Goal: Information Seeking & Learning: Check status

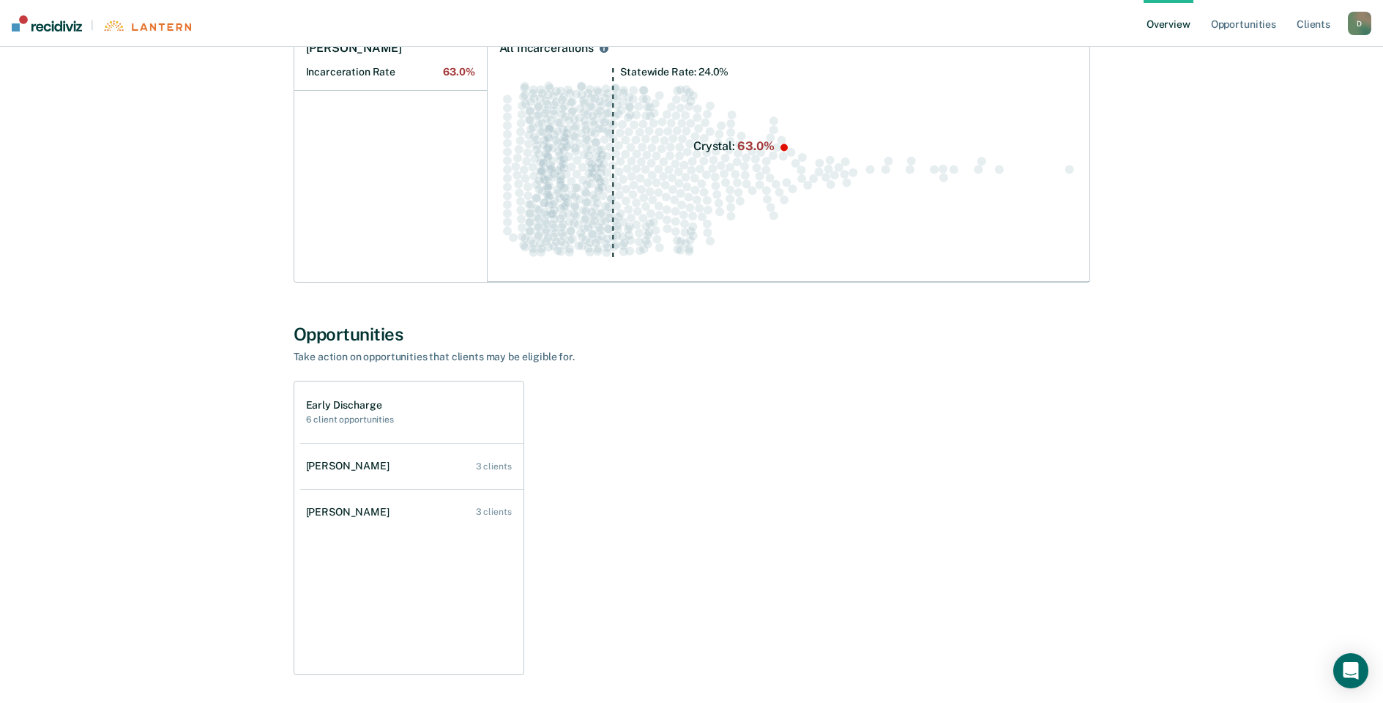
scroll to position [225, 0]
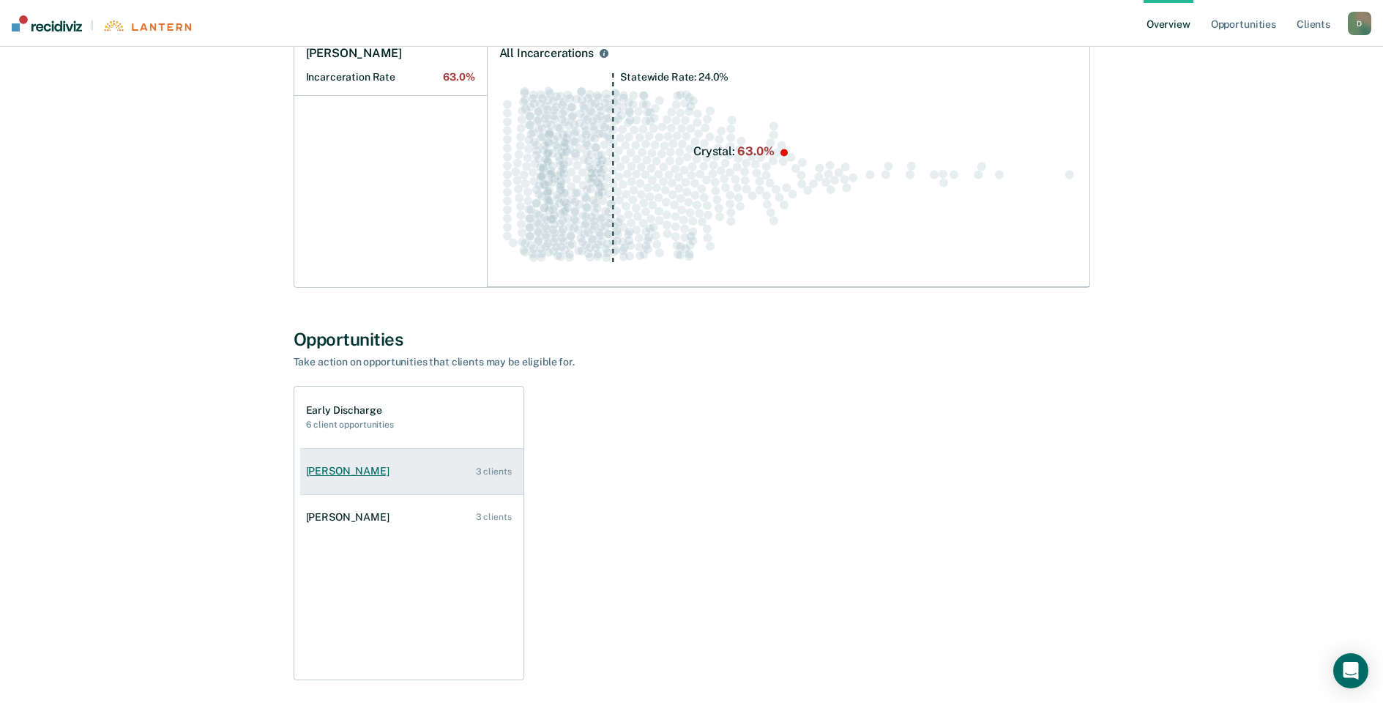
click at [371, 487] on link "[PERSON_NAME] 3 clients" at bounding box center [411, 471] width 223 height 42
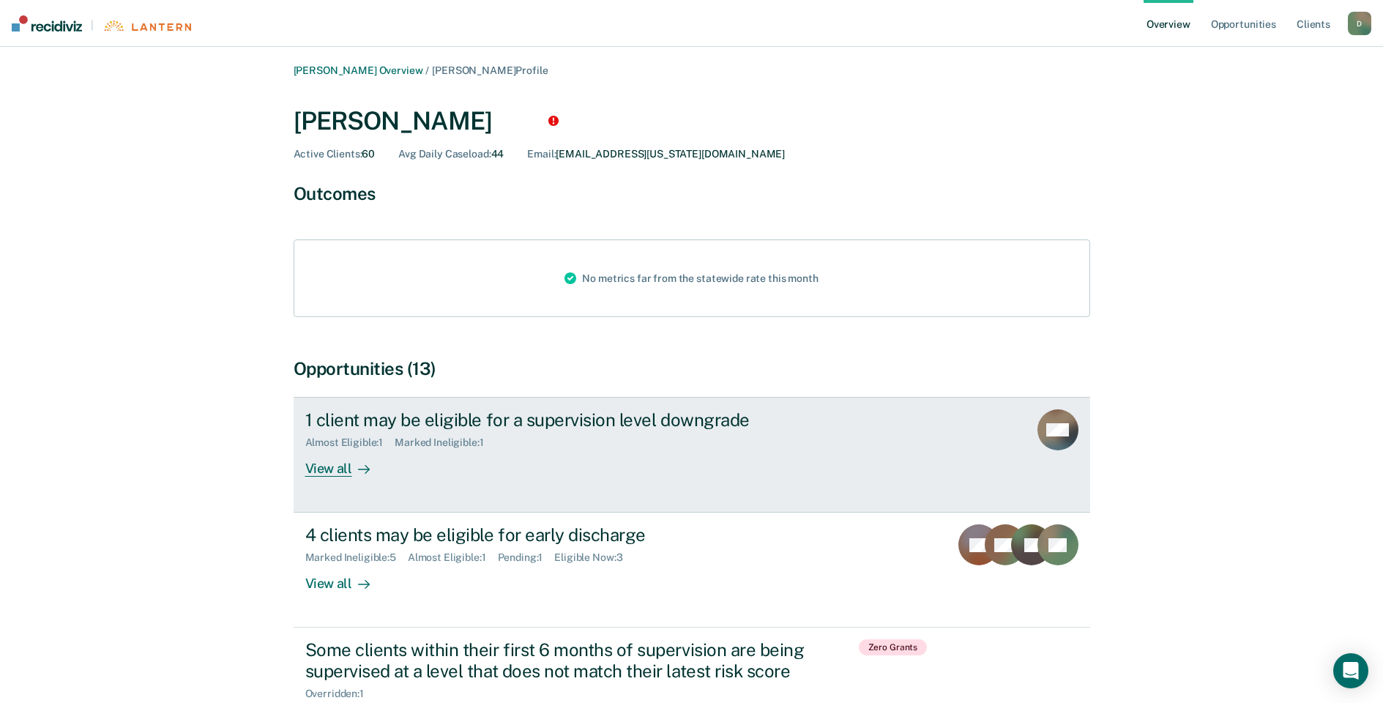
click at [371, 487] on link "1 client may be eligible for a supervision level downgrade Almost Eligible : 1 …" at bounding box center [692, 455] width 796 height 116
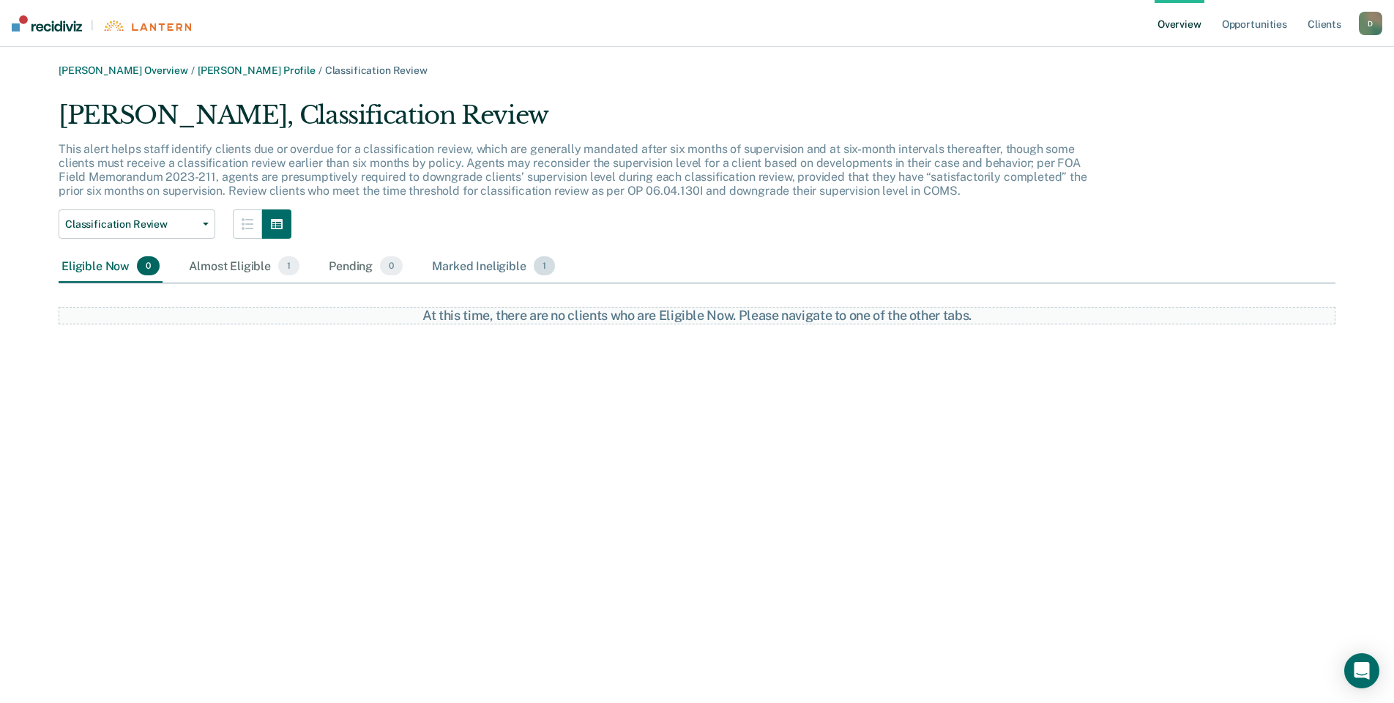
click at [499, 274] on div "Marked Ineligible 1" at bounding box center [493, 266] width 129 height 32
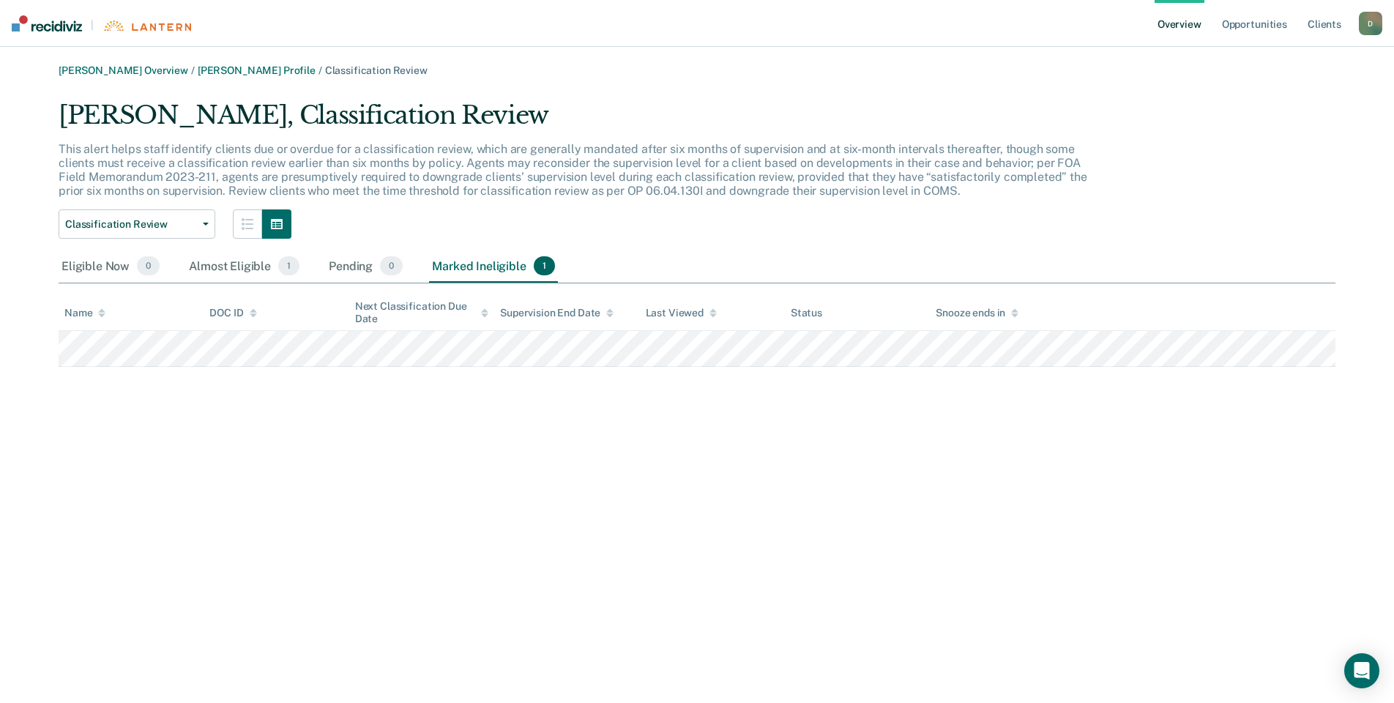
click at [1192, 24] on link "Overview" at bounding box center [1179, 23] width 50 height 47
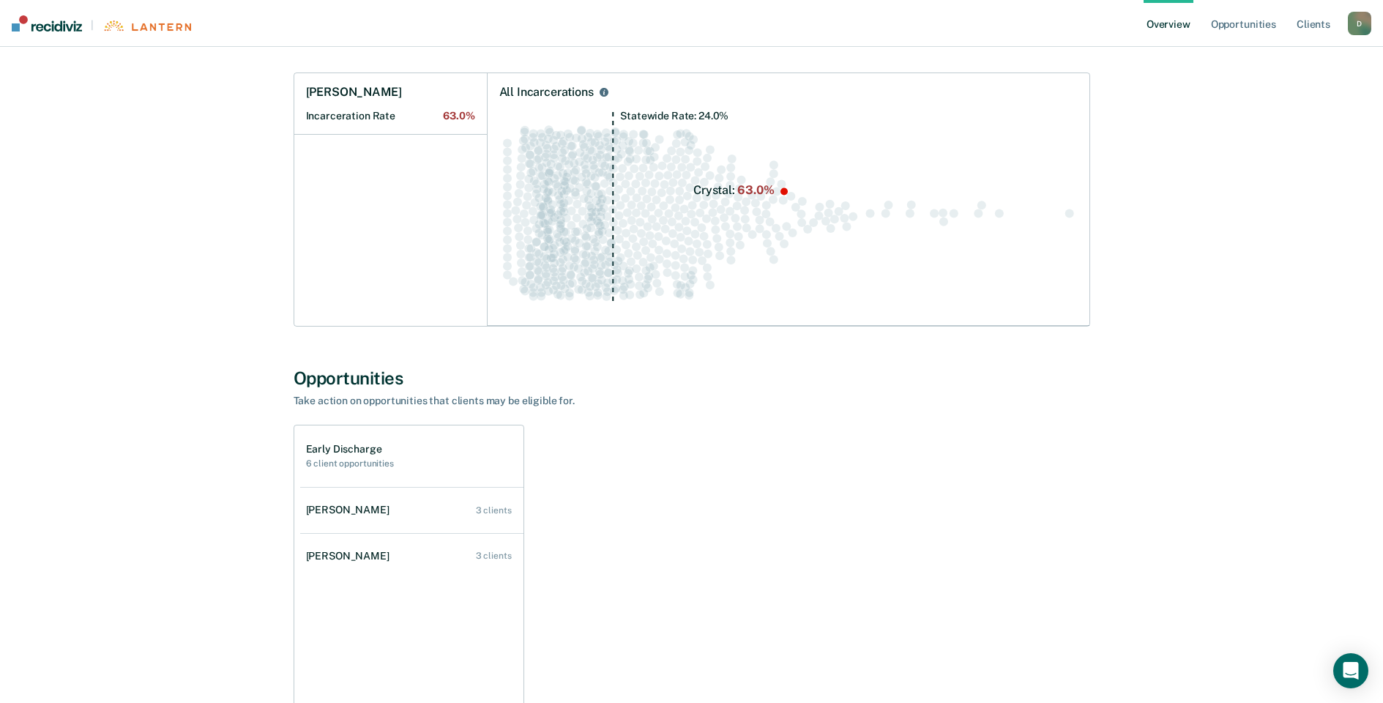
scroll to position [187, 0]
click at [375, 507] on div "[PERSON_NAME]" at bounding box center [350, 509] width 89 height 12
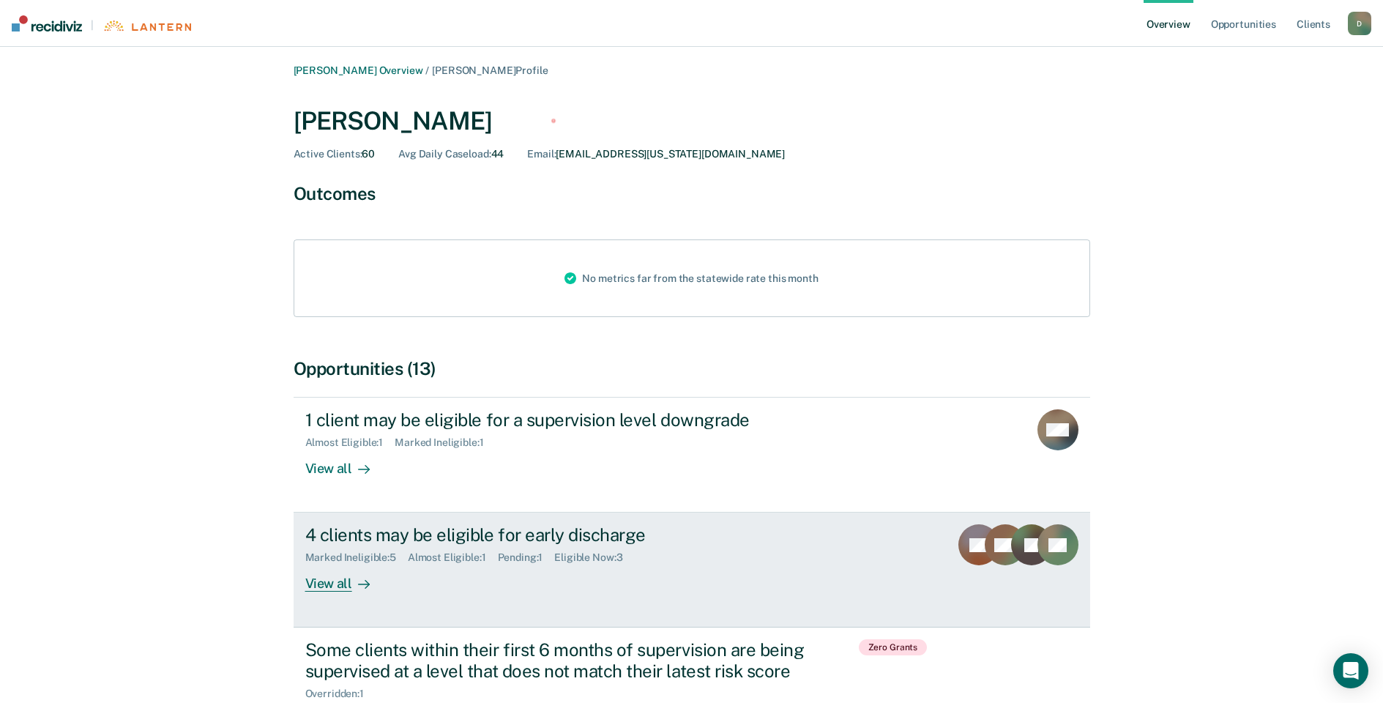
click at [378, 532] on div "4 clients may be eligible for early discharge" at bounding box center [562, 534] width 514 height 21
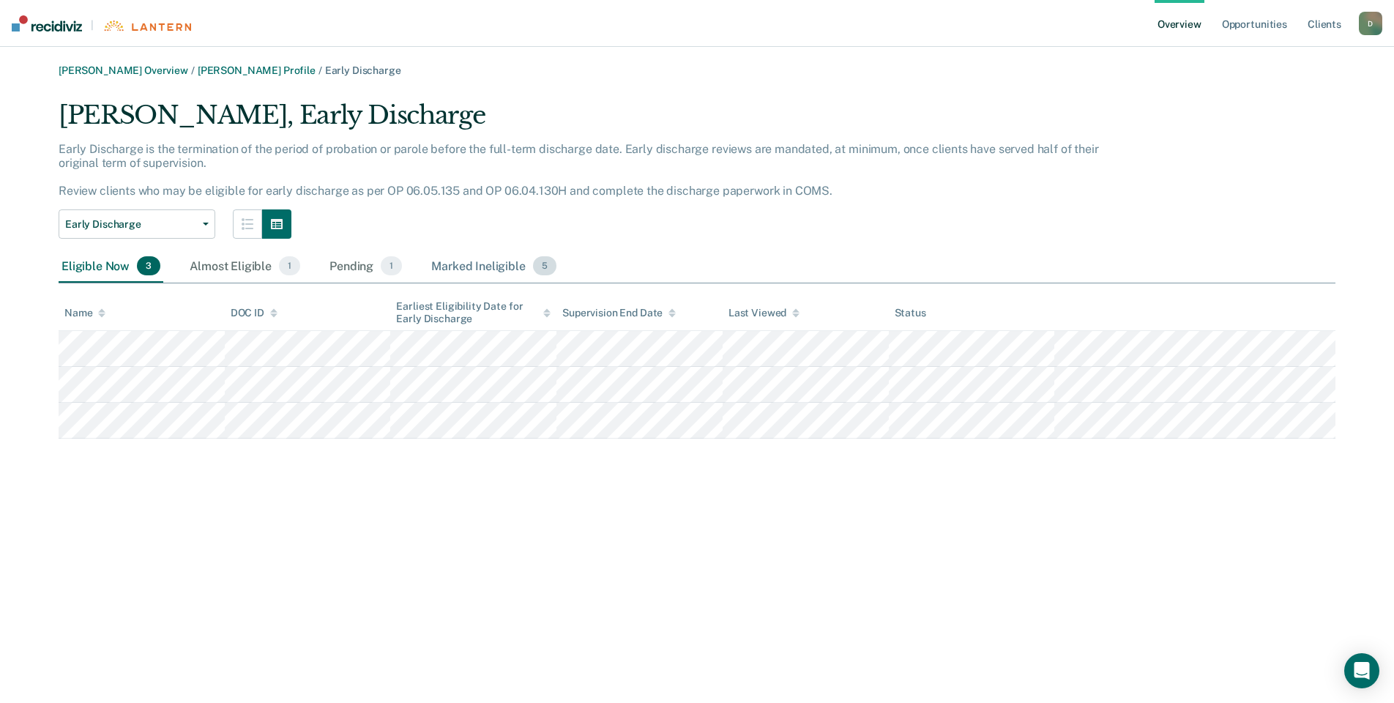
click at [474, 268] on div "Marked Ineligible 5" at bounding box center [493, 266] width 131 height 32
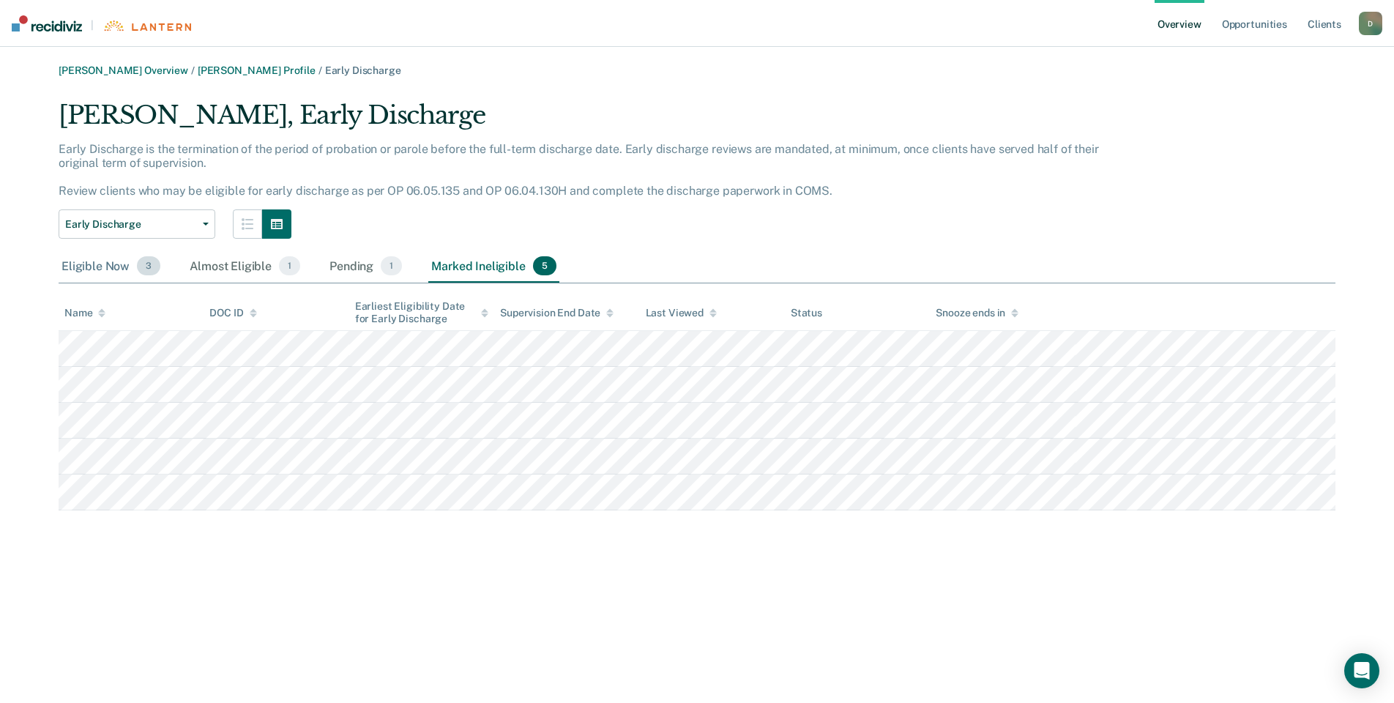
click at [116, 269] on div "Eligible Now 3" at bounding box center [111, 266] width 105 height 32
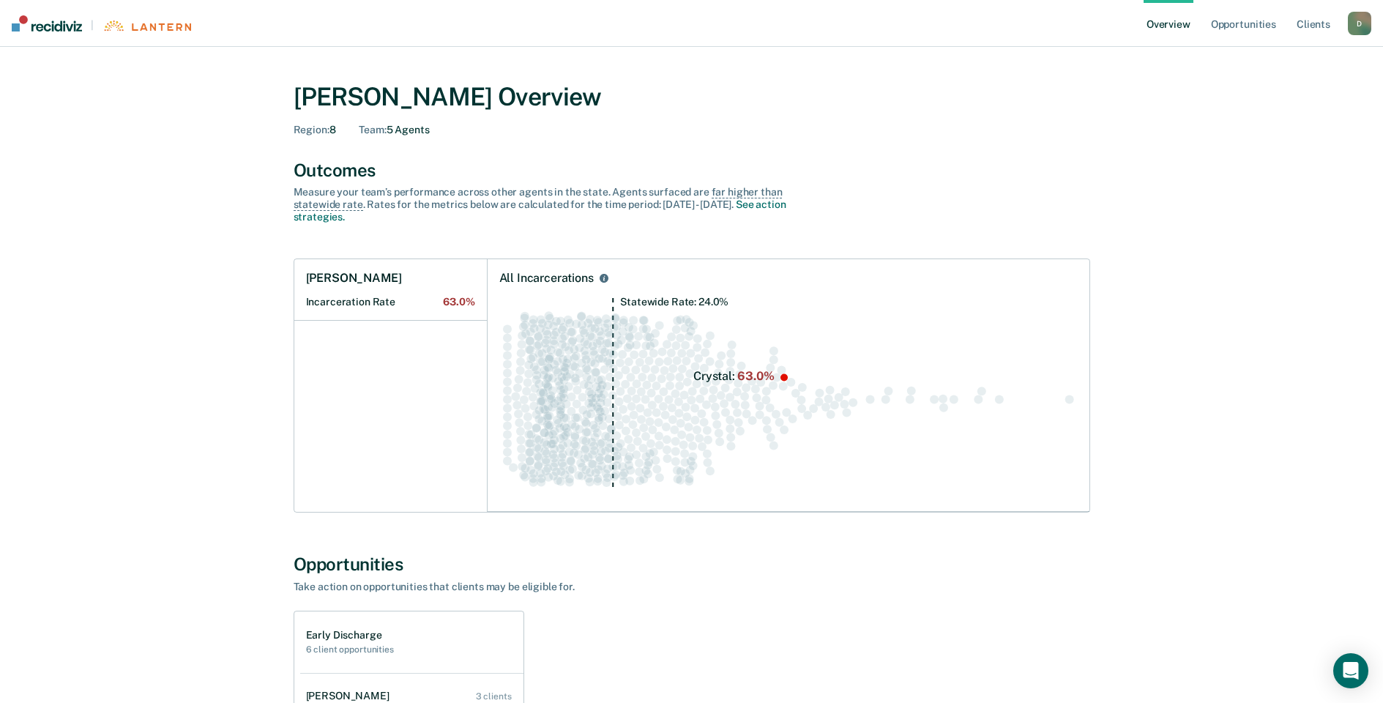
click at [1162, 30] on link "Overview" at bounding box center [1168, 23] width 50 height 47
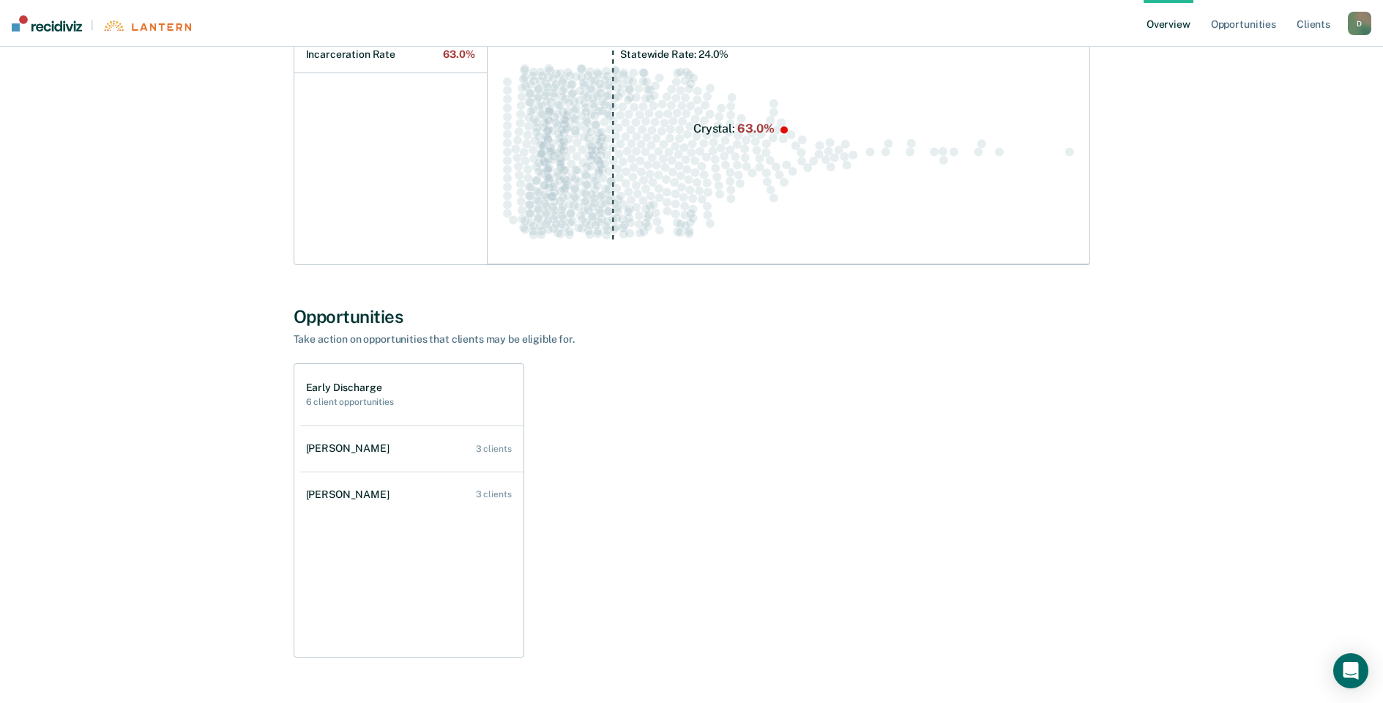
scroll to position [256, 0]
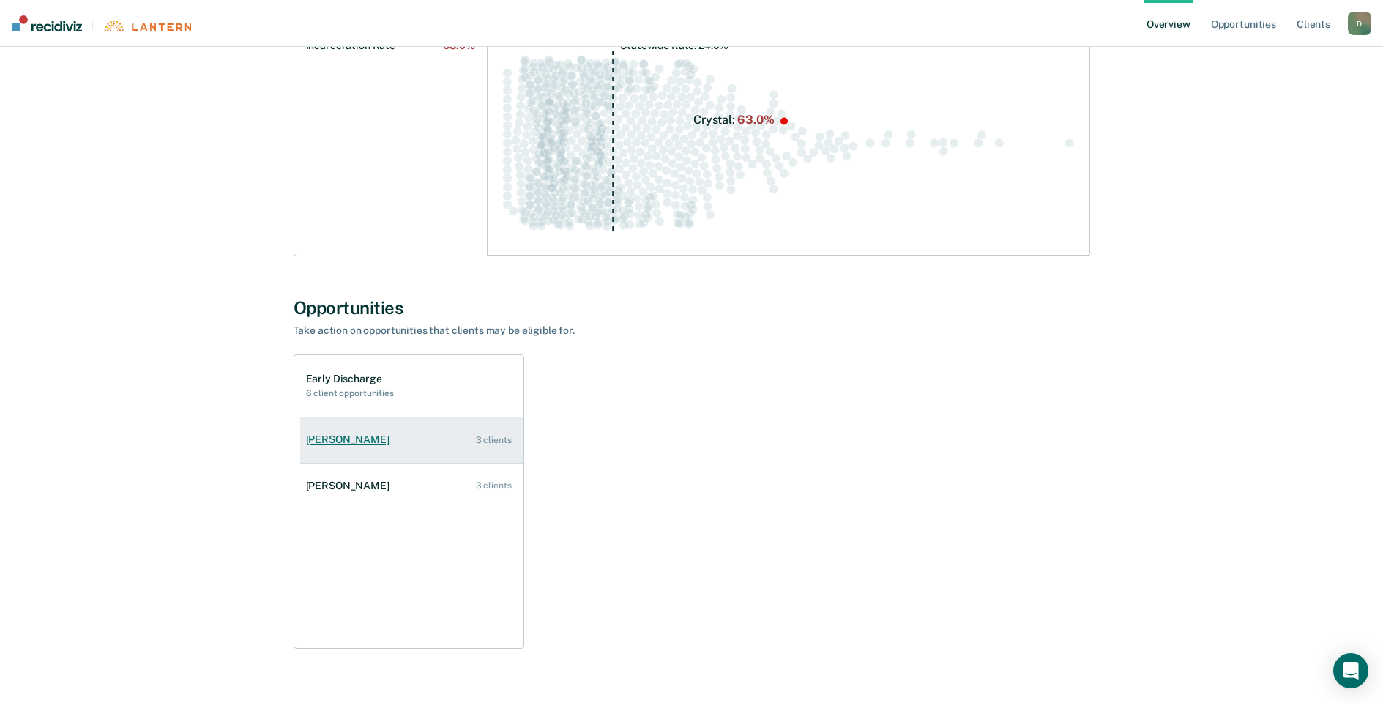
click at [332, 429] on link "[PERSON_NAME] 3 clients" at bounding box center [411, 440] width 223 height 42
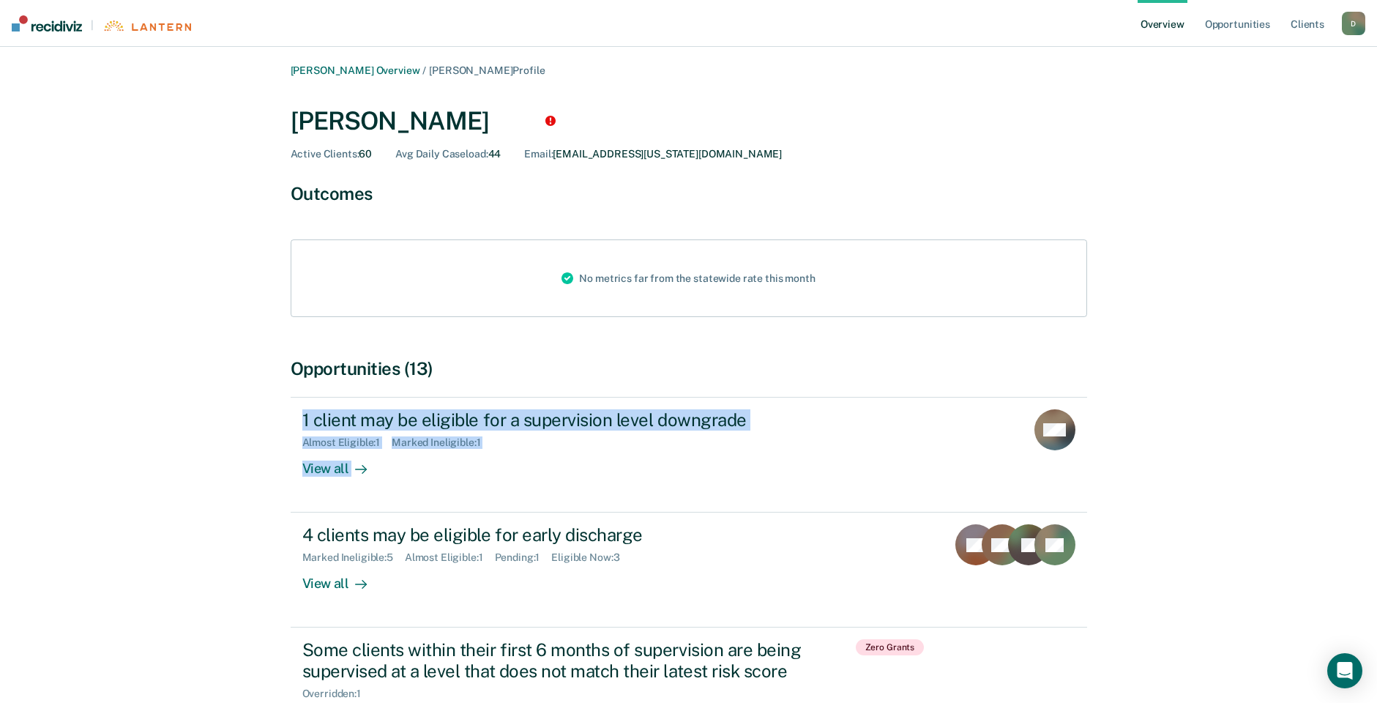
drag, startPoint x: 1375, startPoint y: 357, endPoint x: 1378, endPoint y: 433, distance: 75.4
click at [1377, 433] on html "Looks like you’re using Internet Explorer 11. For faster loading and a better e…" at bounding box center [688, 351] width 1377 height 703
drag, startPoint x: 1378, startPoint y: 433, endPoint x: 1203, endPoint y: 414, distance: 175.2
click at [1203, 414] on div "Erin E Deloof Overview / Christina J Conrad Profile Christina J Conrad Active C…" at bounding box center [689, 428] width 1342 height 728
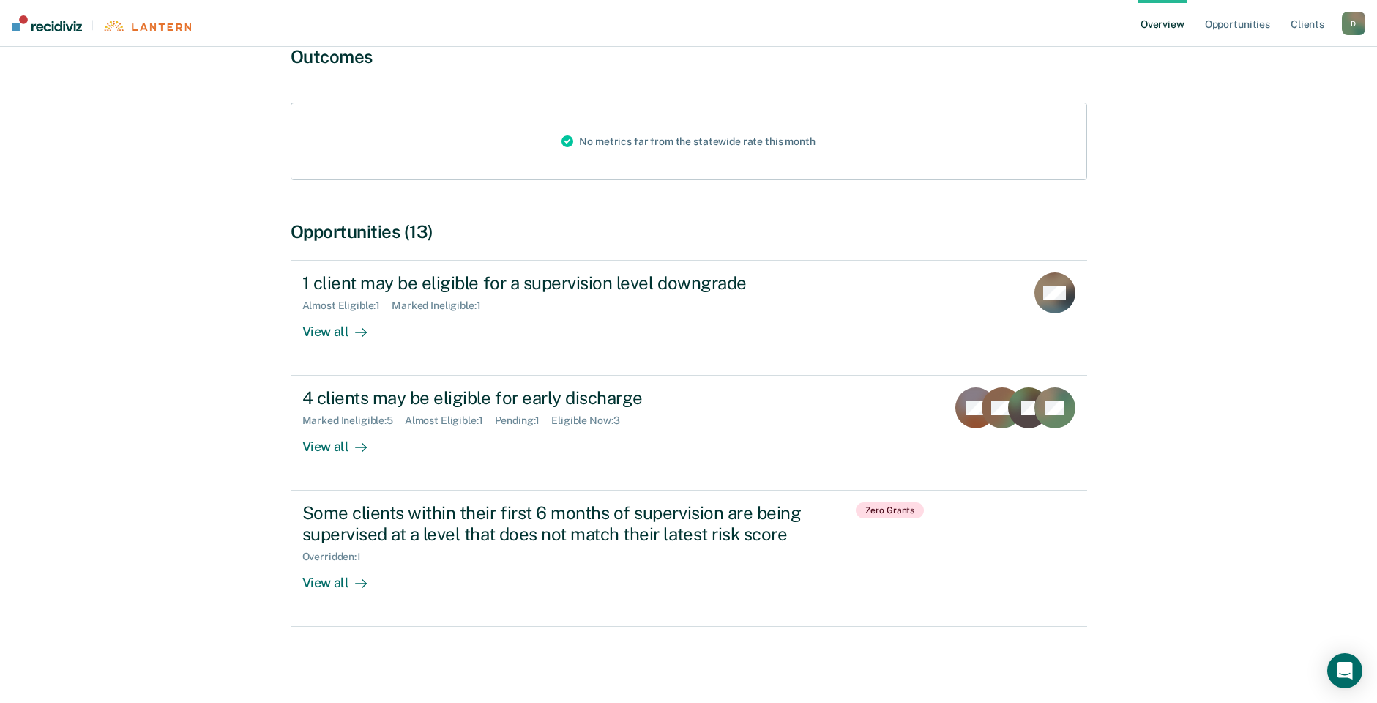
scroll to position [134, 0]
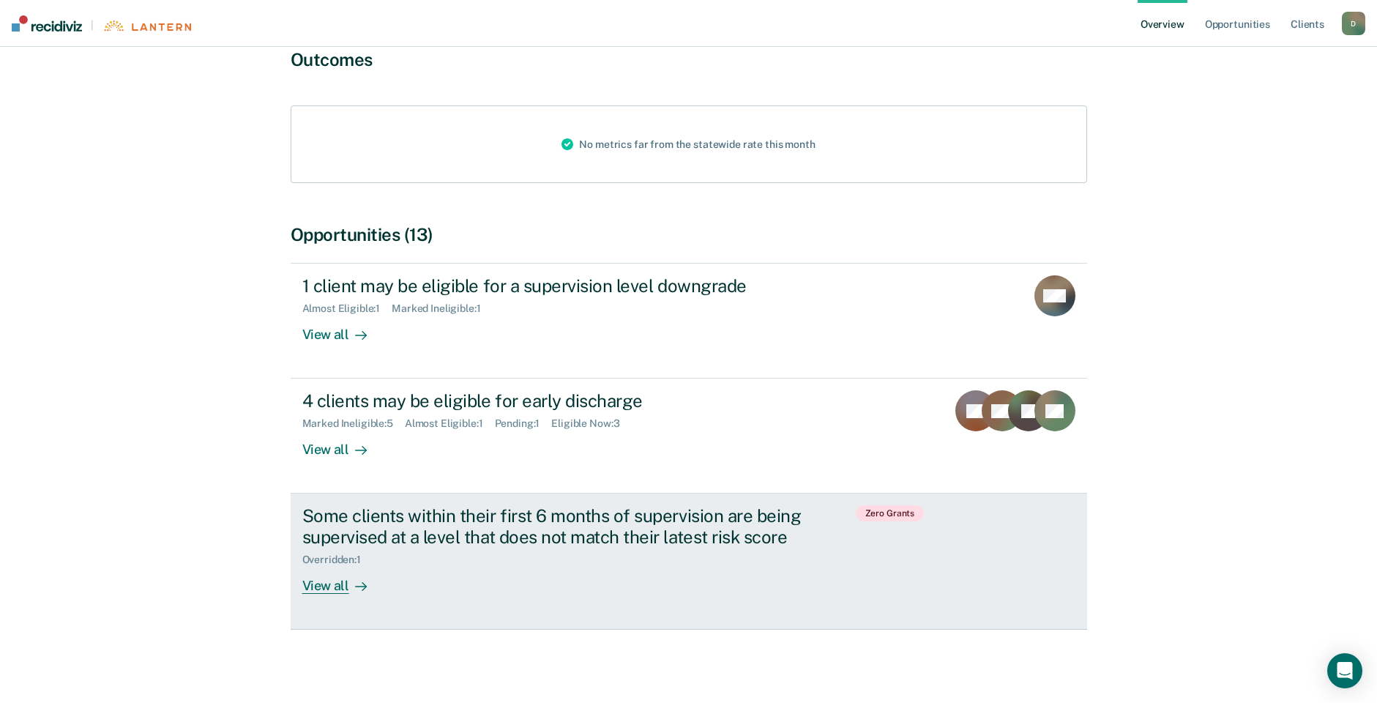
click at [345, 586] on div "View all" at bounding box center [343, 580] width 82 height 29
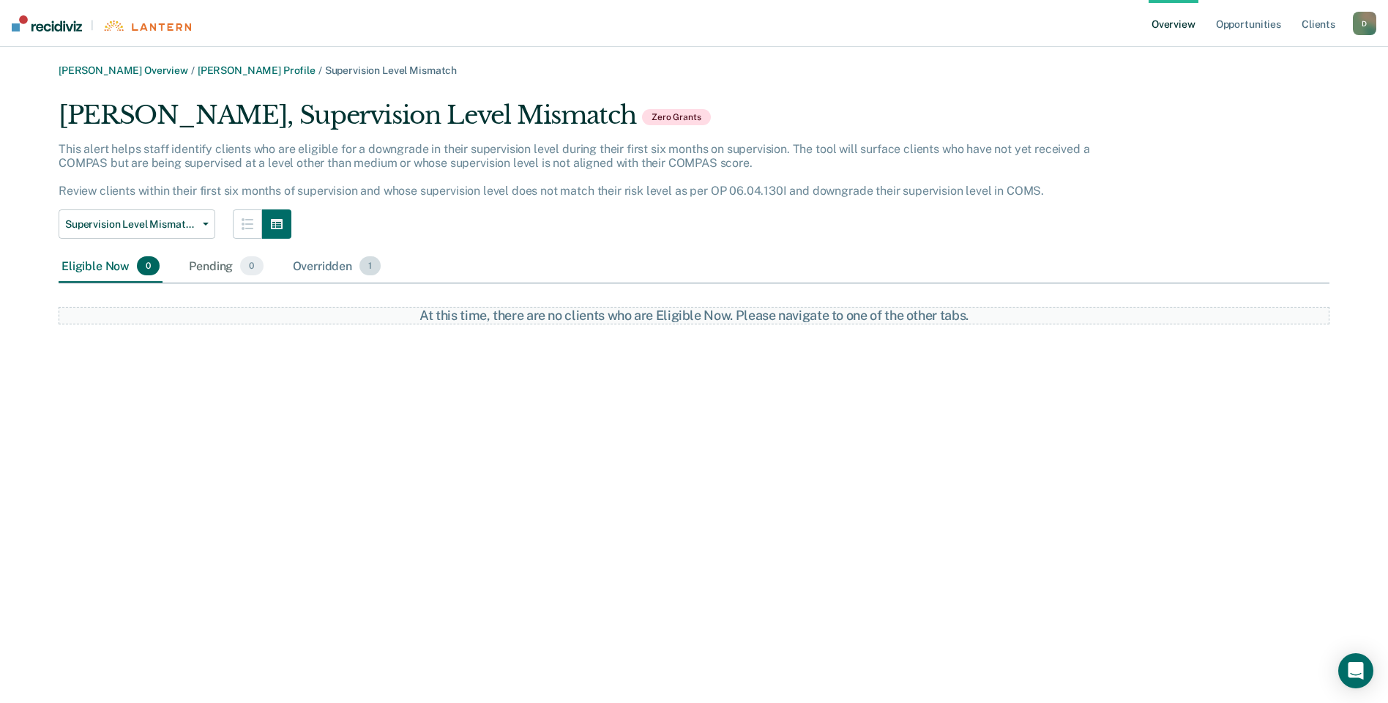
click at [292, 274] on div "Overridden 1" at bounding box center [337, 266] width 94 height 32
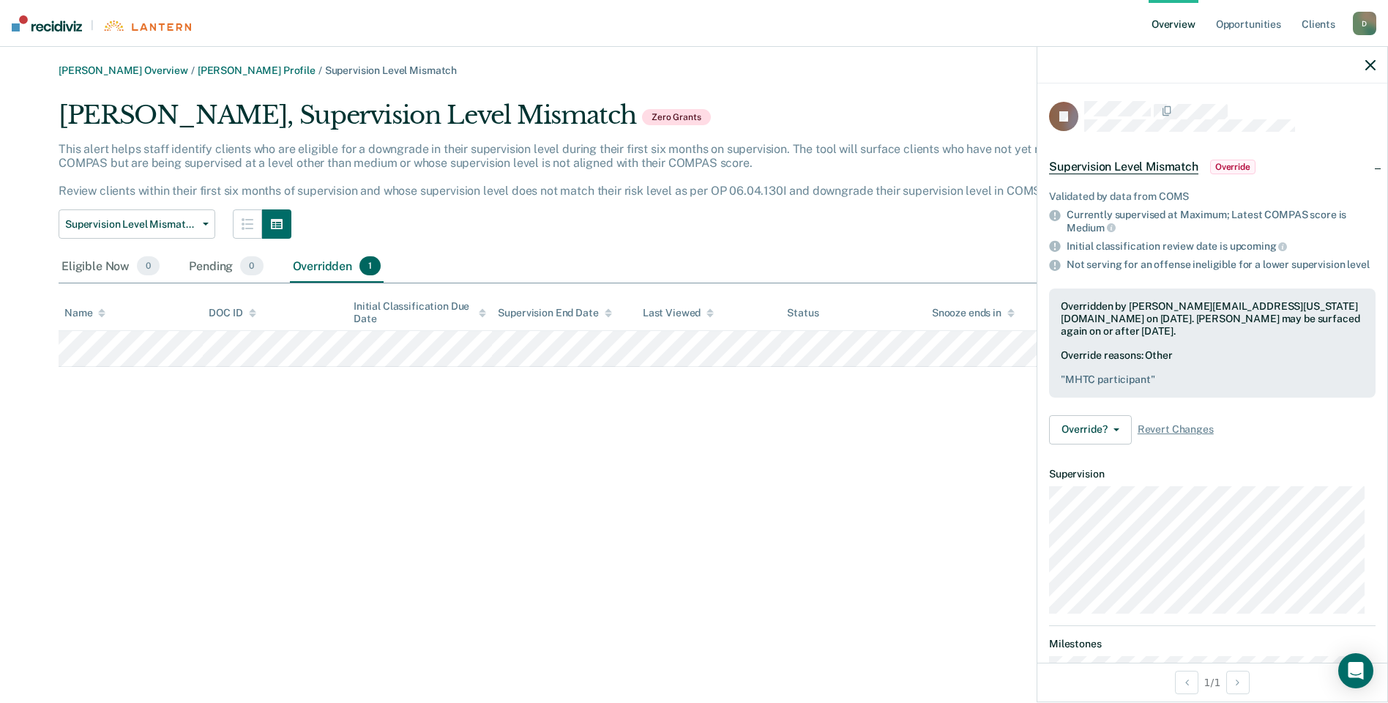
click at [1367, 62] on icon "button" at bounding box center [1370, 65] width 10 height 10
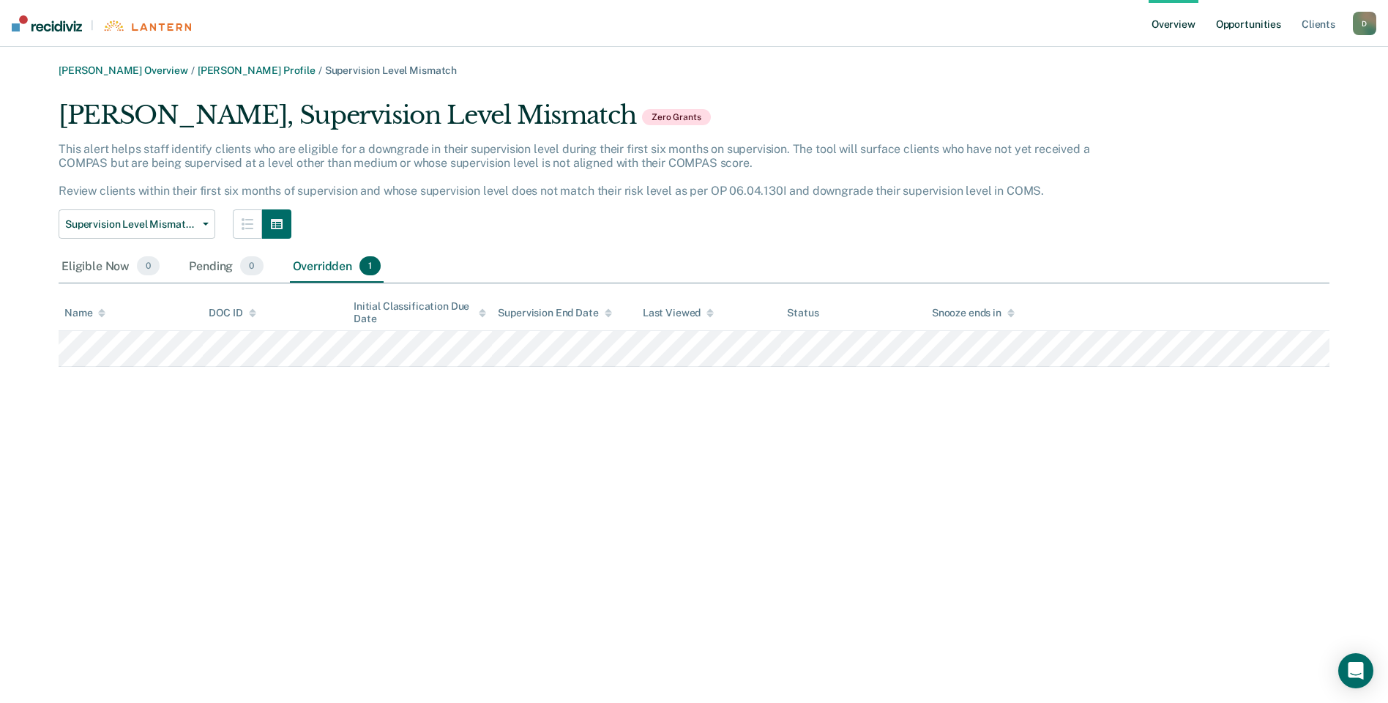
click at [1257, 18] on link "Opportunities" at bounding box center [1248, 23] width 71 height 47
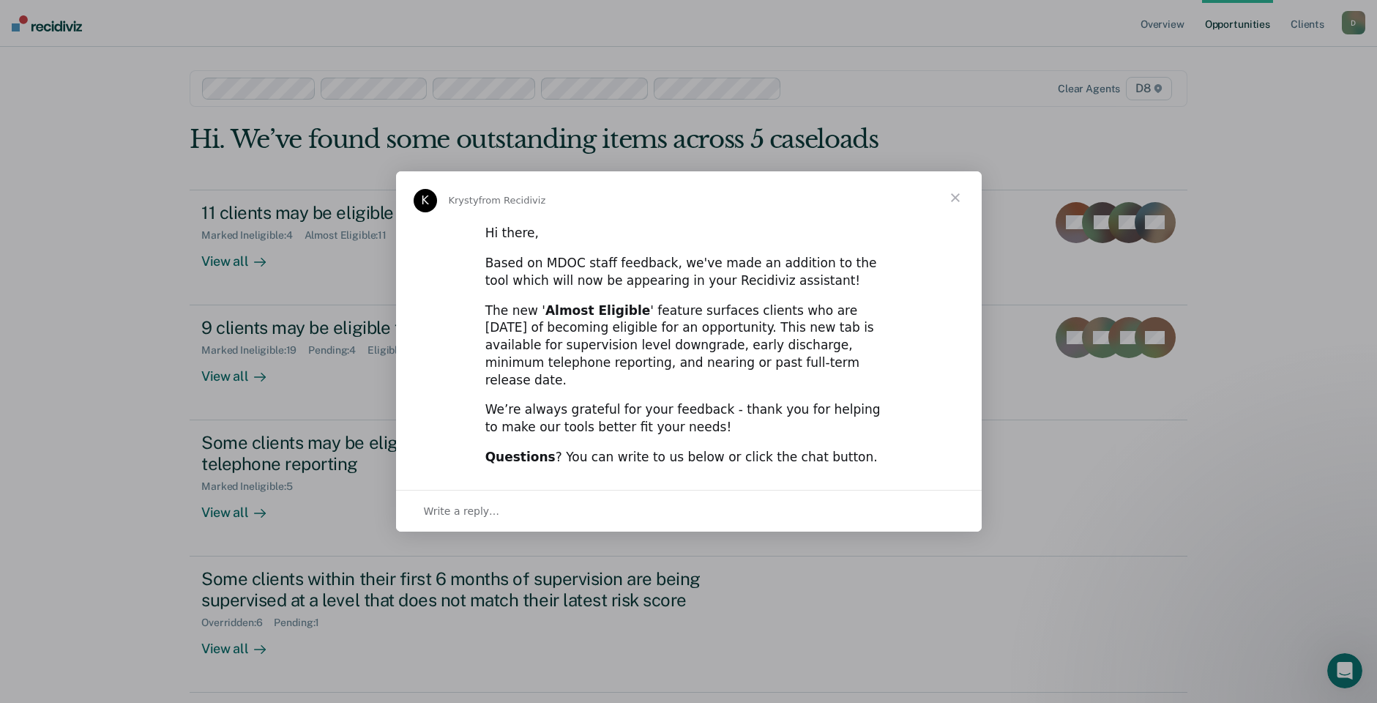
click at [957, 206] on span "Close" at bounding box center [955, 197] width 53 height 53
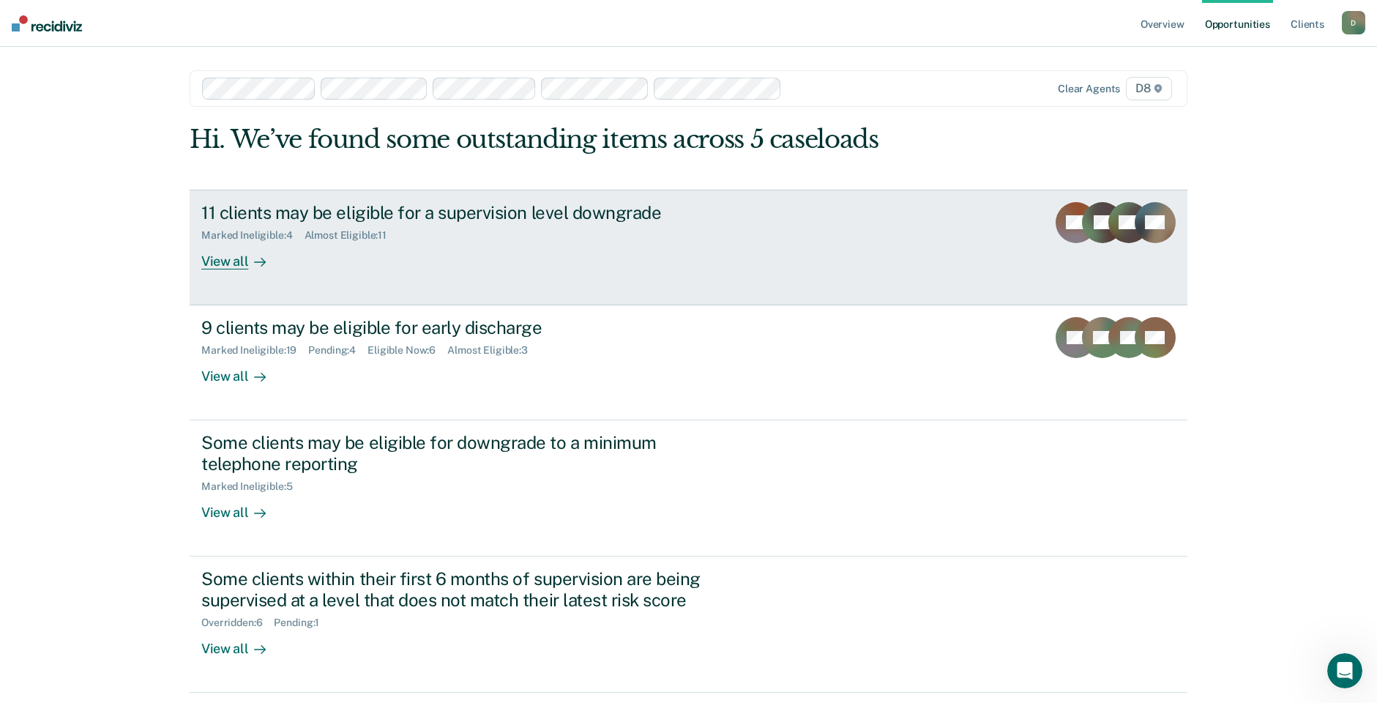
drag, startPoint x: 225, startPoint y: 264, endPoint x: 711, endPoint y: 208, distance: 488.6
click at [711, 208] on div "11 clients may be eligible for a supervision level downgrade" at bounding box center [458, 212] width 514 height 21
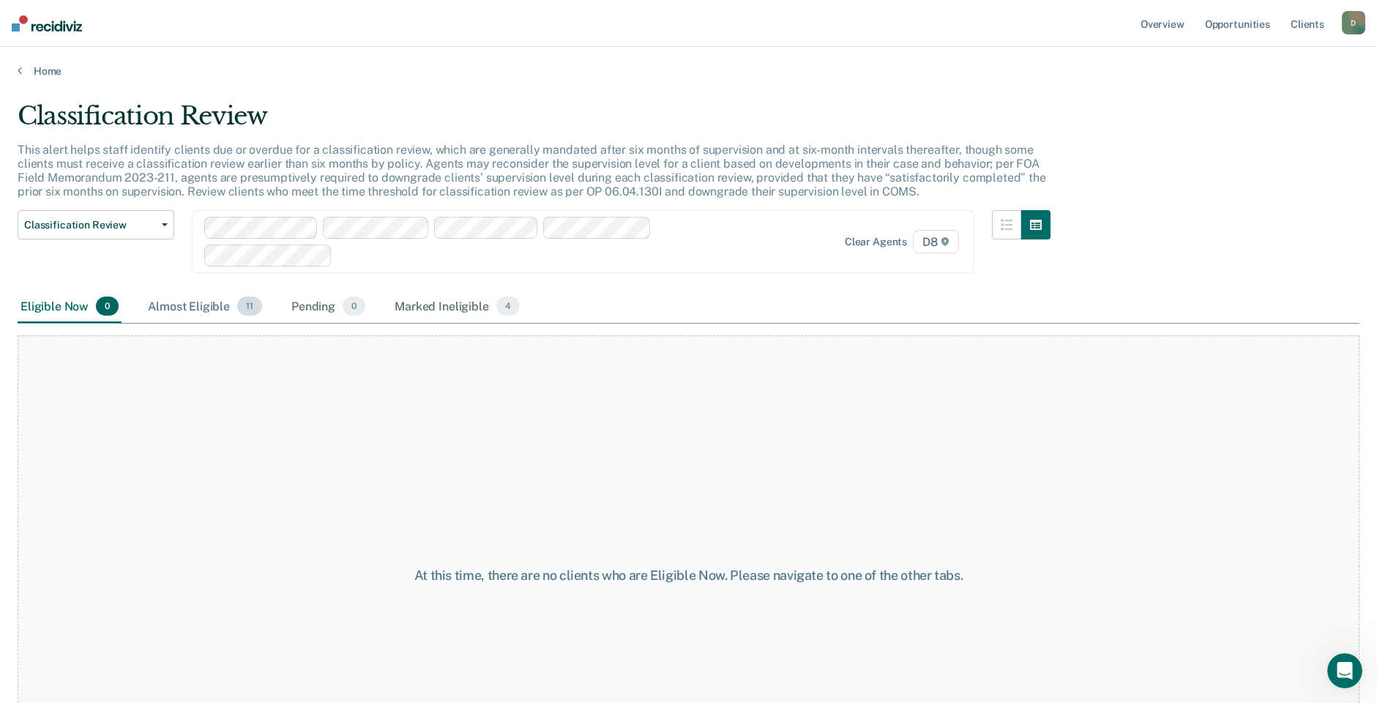
click at [217, 302] on div "Almost Eligible 11" at bounding box center [205, 307] width 120 height 32
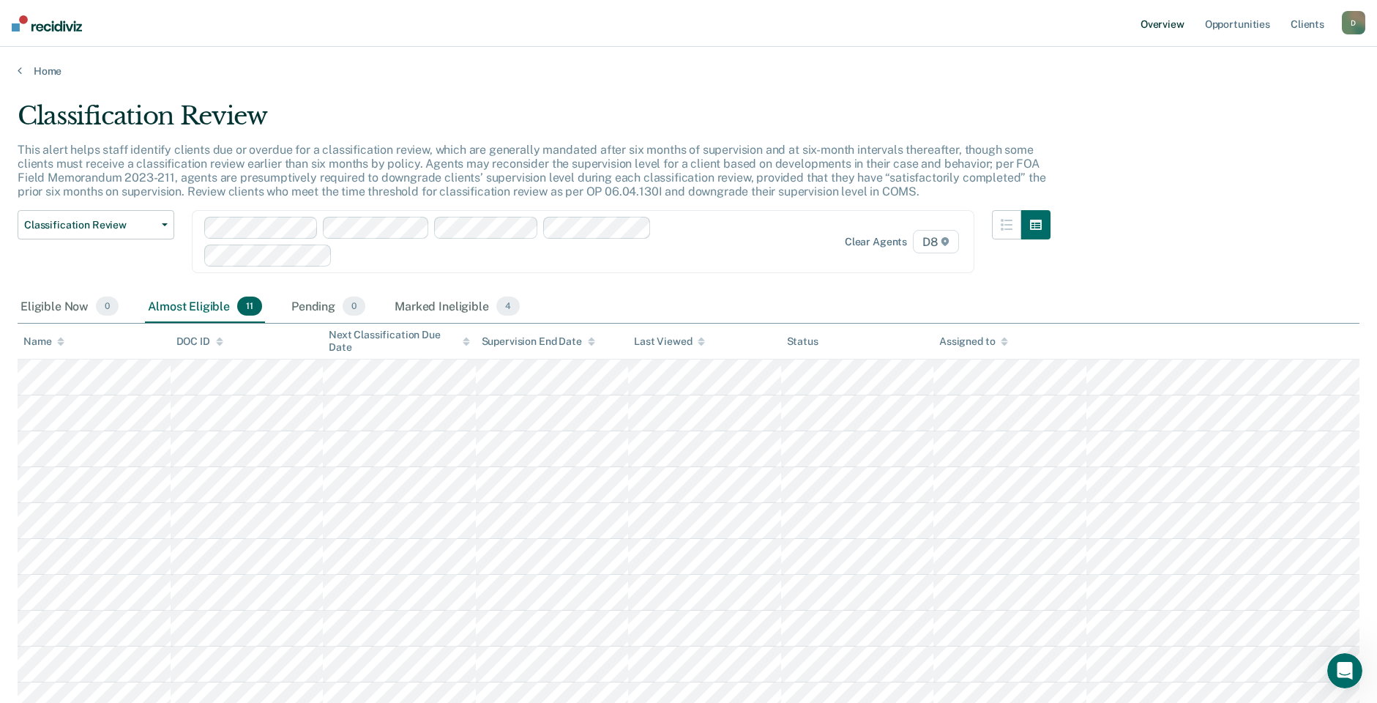
click at [1172, 29] on link "Overview" at bounding box center [1162, 23] width 50 height 47
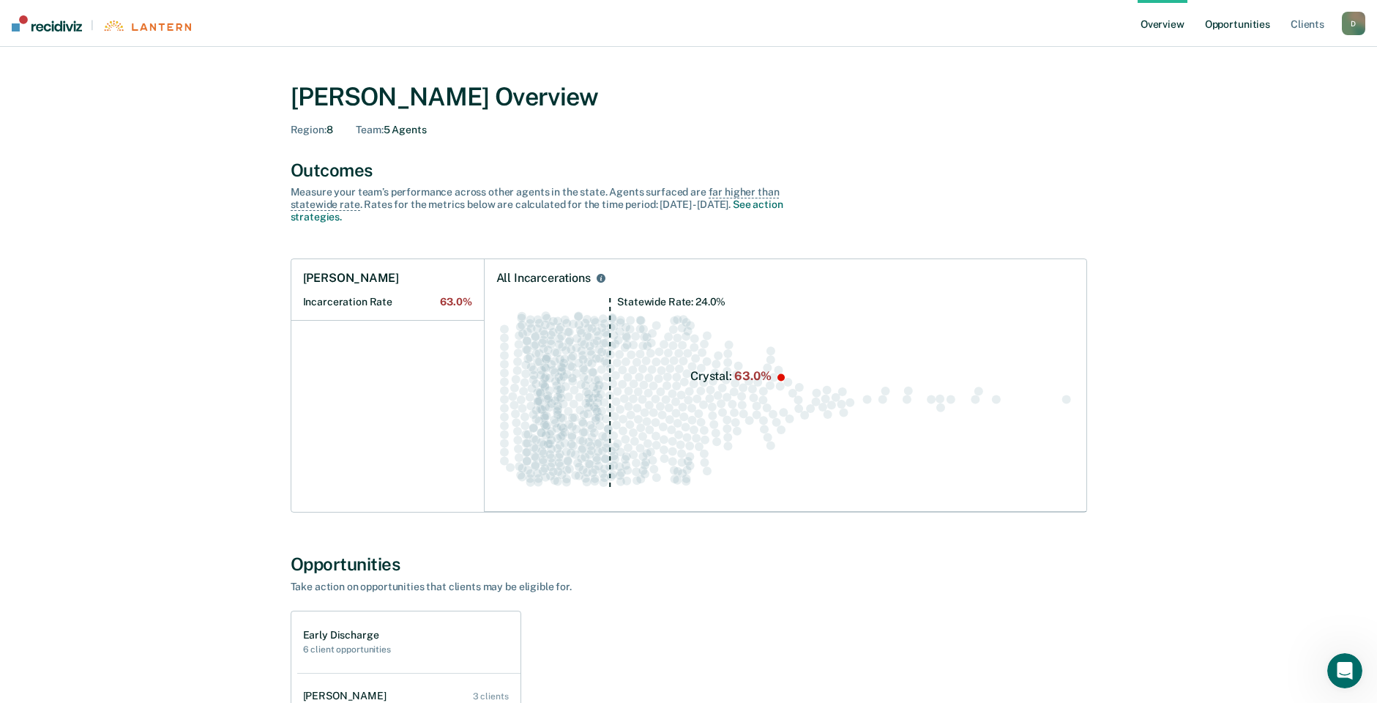
click at [1251, 20] on link "Opportunities" at bounding box center [1237, 23] width 71 height 47
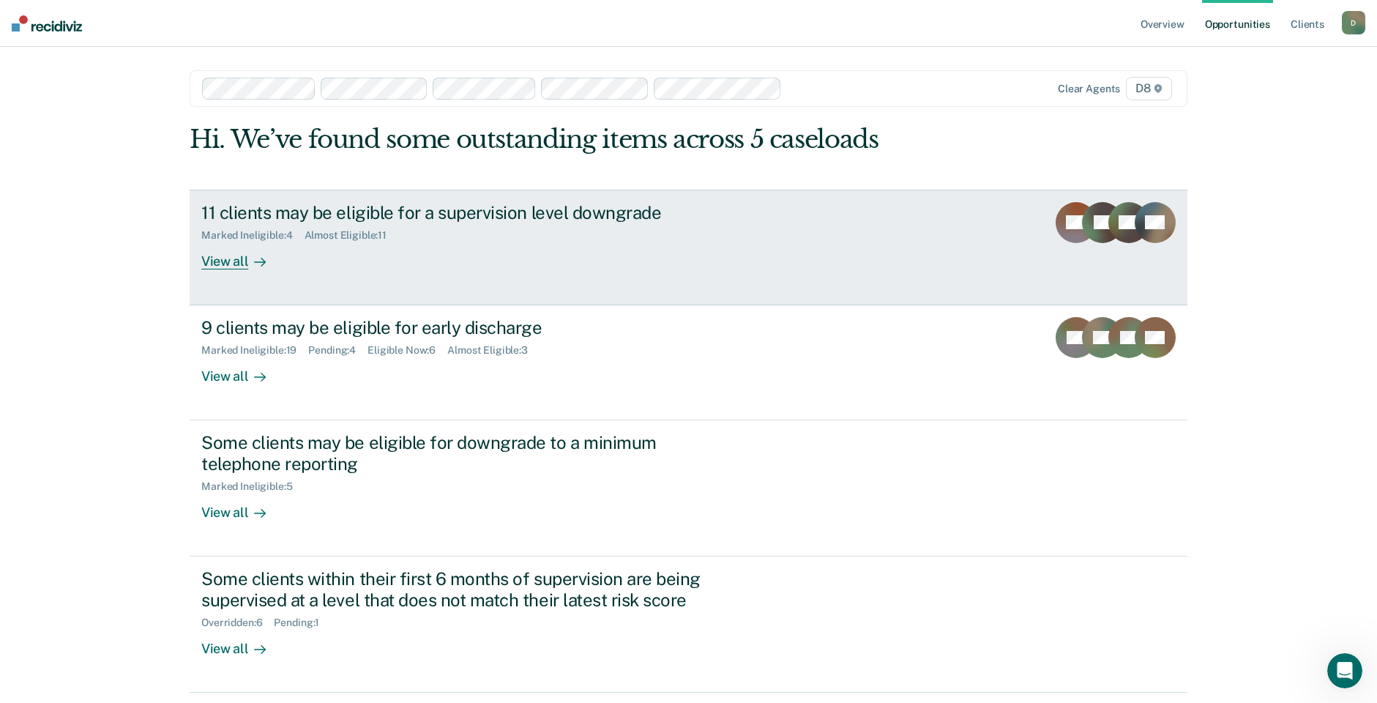
click at [712, 264] on div "11 clients may be eligible for a supervision level downgrade Marked Ineligible …" at bounding box center [475, 235] width 549 height 67
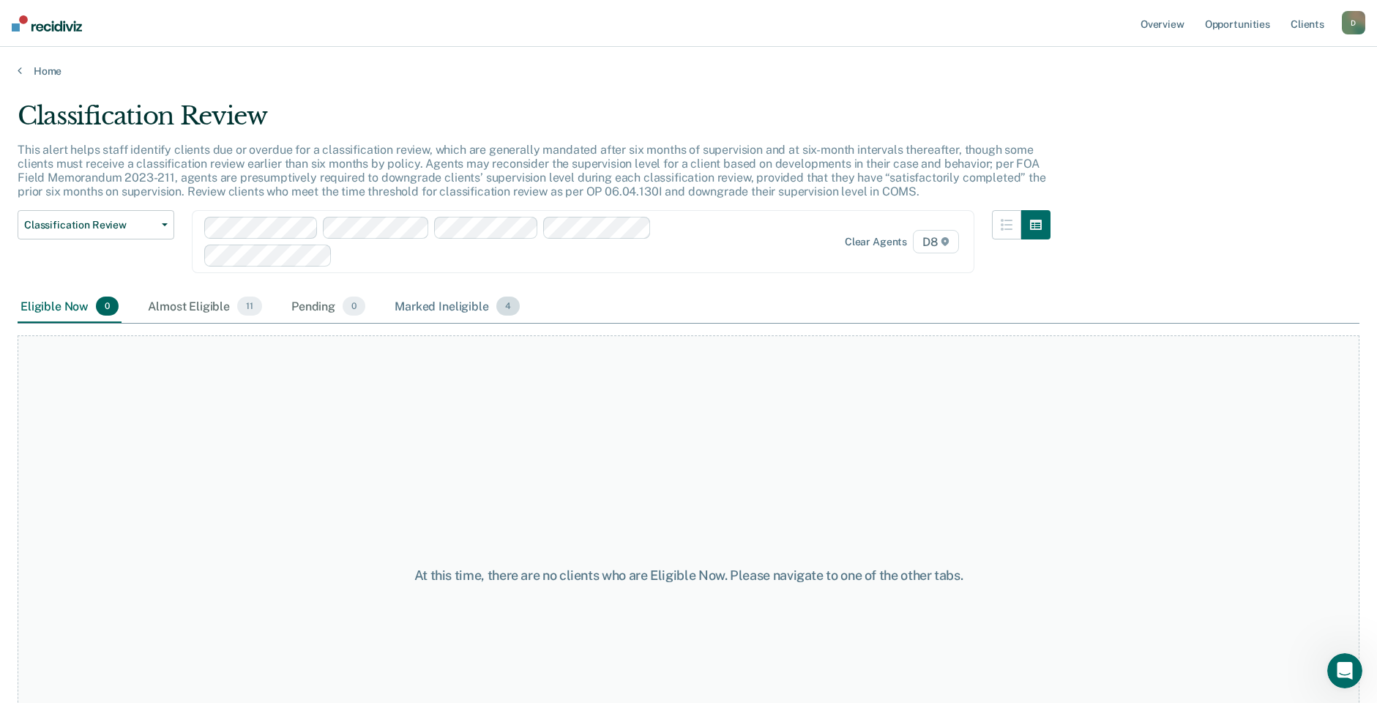
click at [411, 314] on div "Marked Ineligible 4" at bounding box center [457, 307] width 131 height 32
